Goal: Task Accomplishment & Management: Use online tool/utility

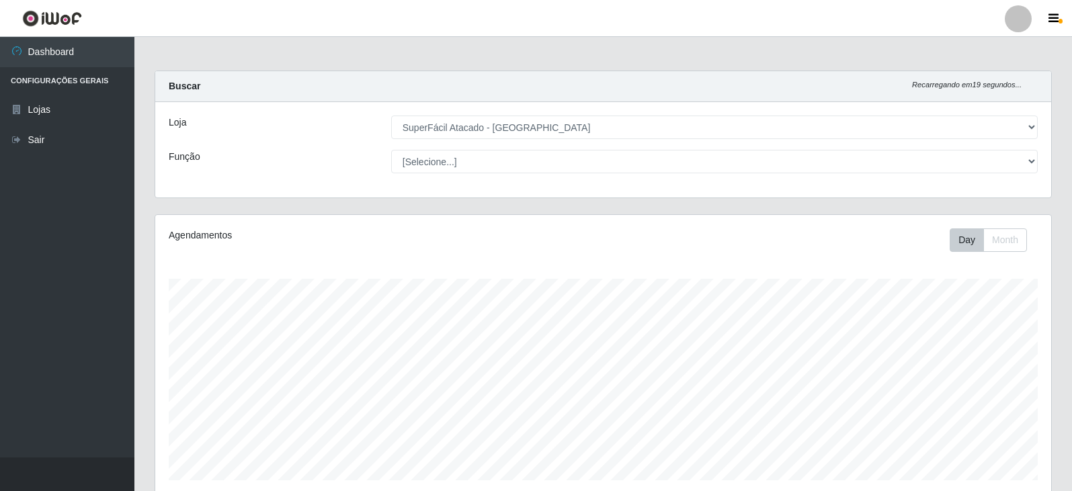
select select "504"
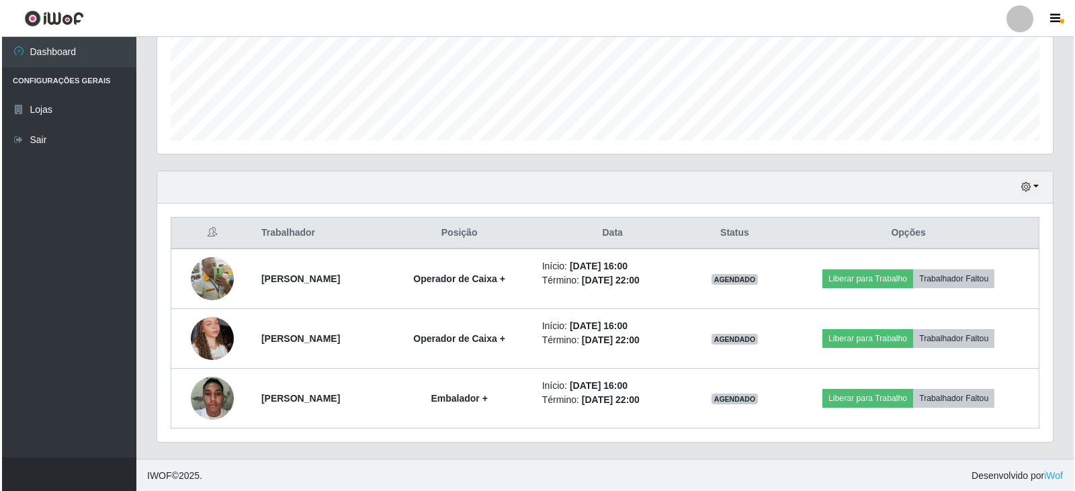
scroll to position [341, 0]
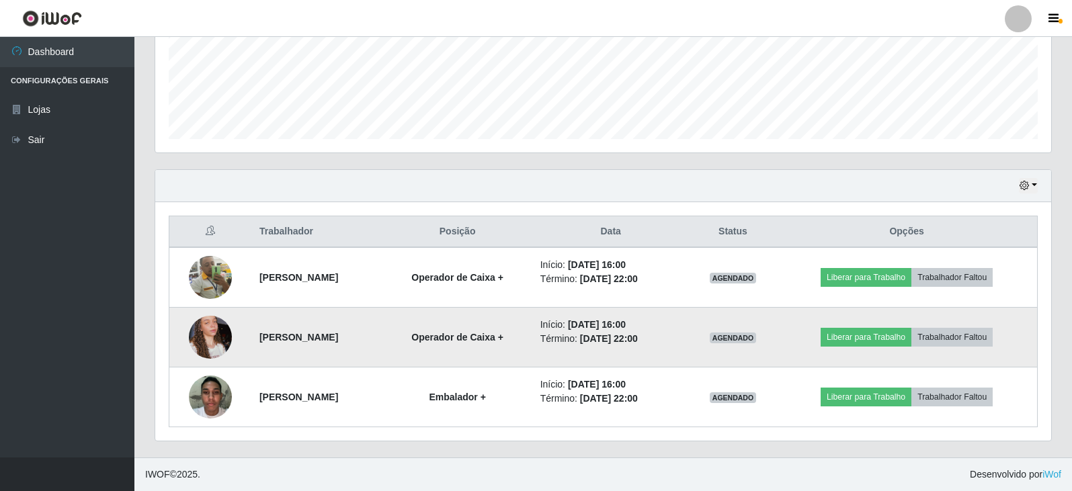
click at [199, 329] on img at bounding box center [210, 337] width 43 height 77
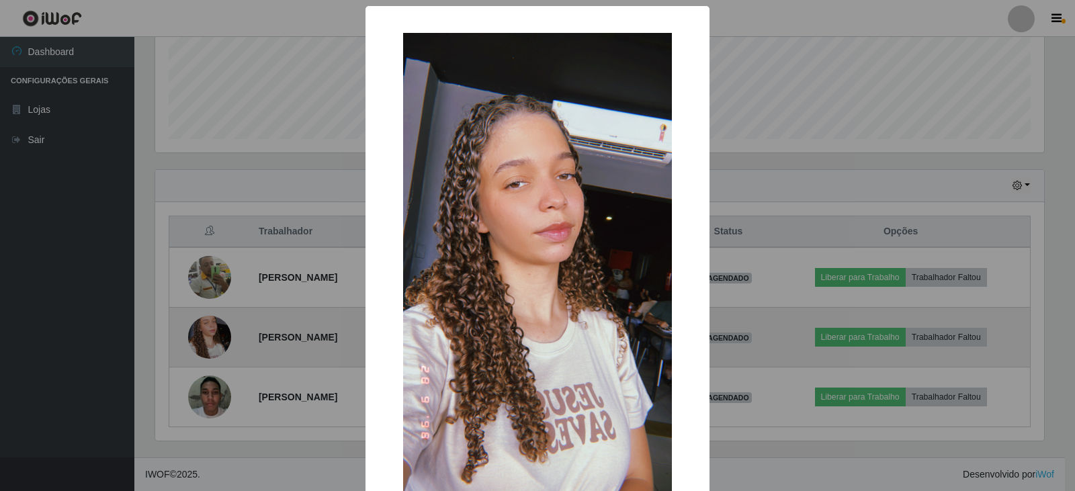
click at [199, 329] on div "× OK Cancel" at bounding box center [537, 245] width 1075 height 491
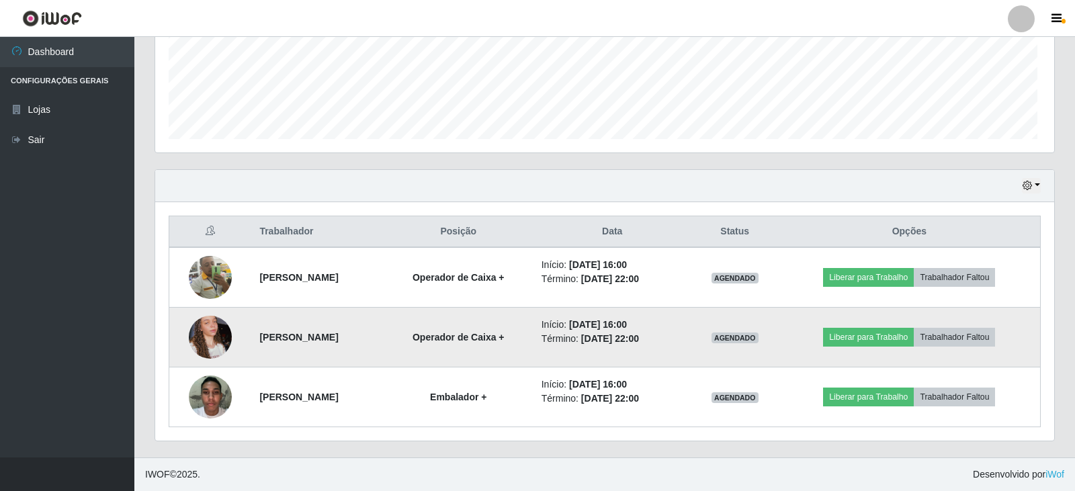
scroll to position [279, 896]
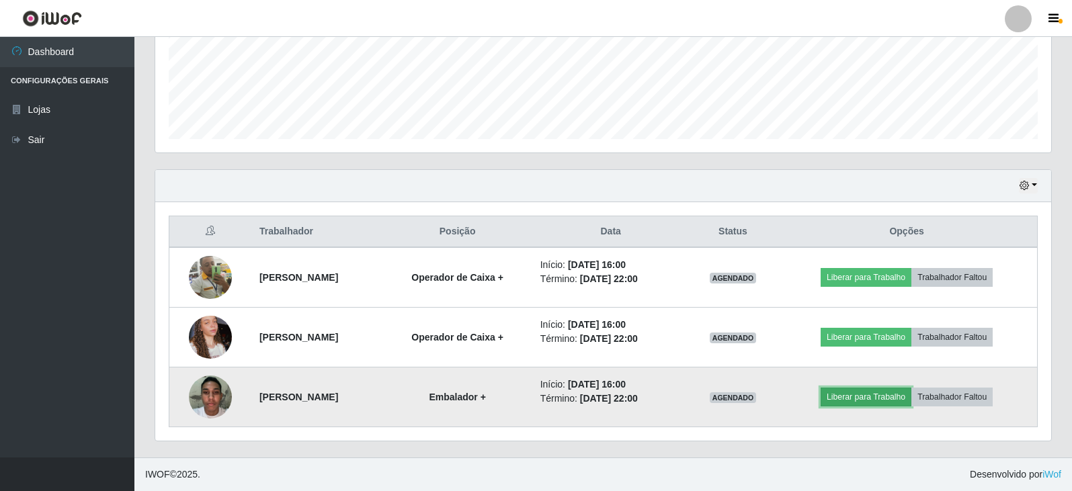
click at [864, 401] on button "Liberar para Trabalho" at bounding box center [866, 397] width 91 height 19
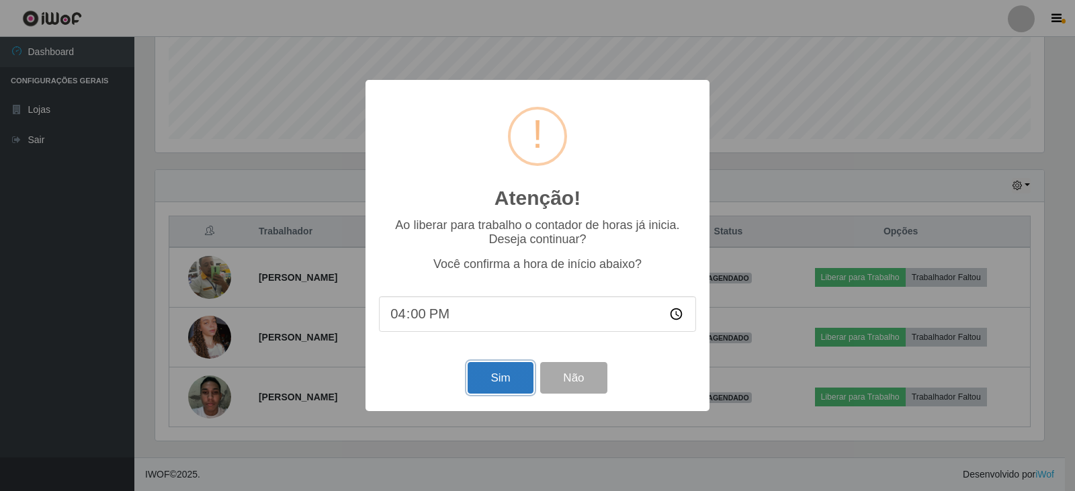
click at [491, 382] on button "Sim" at bounding box center [500, 378] width 65 height 32
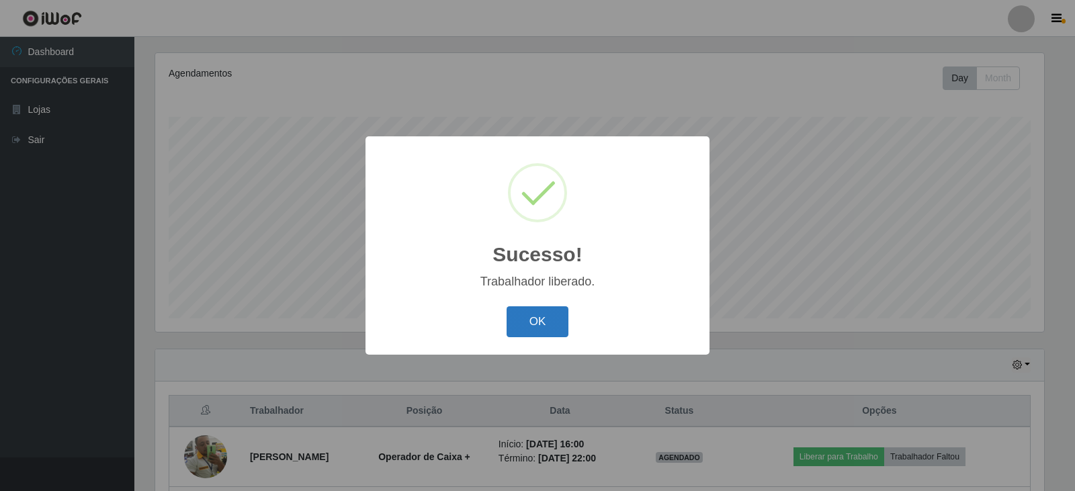
click at [526, 328] on button "OK" at bounding box center [538, 322] width 63 height 32
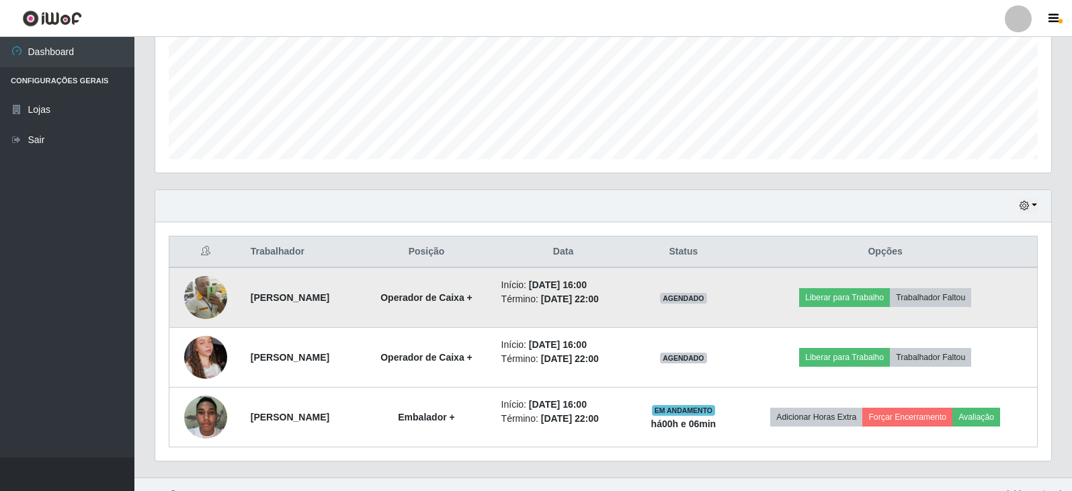
scroll to position [341, 0]
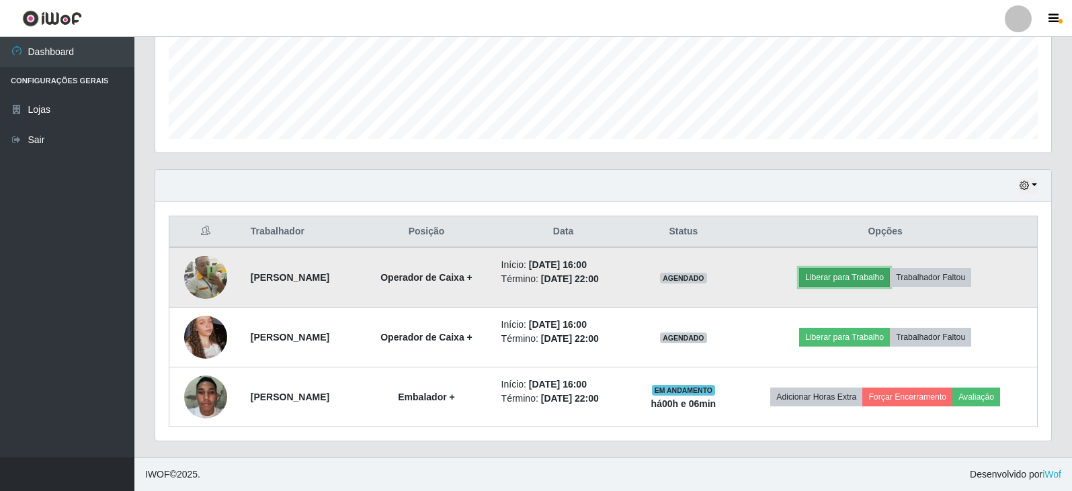
click at [882, 279] on button "Liberar para Trabalho" at bounding box center [844, 277] width 91 height 19
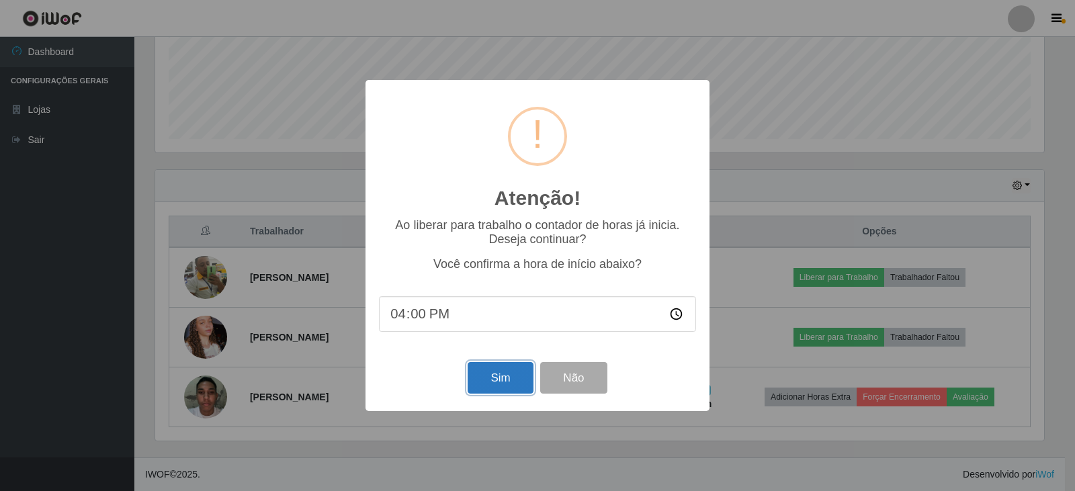
click at [509, 394] on button "Sim" at bounding box center [500, 378] width 65 height 32
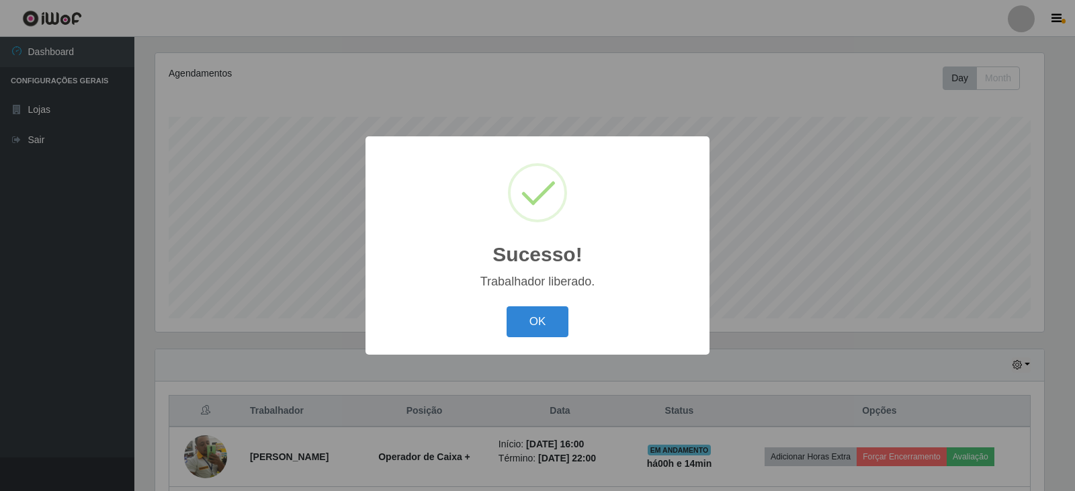
click at [1071, 447] on div "Sucesso! × Trabalhador liberado. OK Cancel" at bounding box center [537, 245] width 1075 height 491
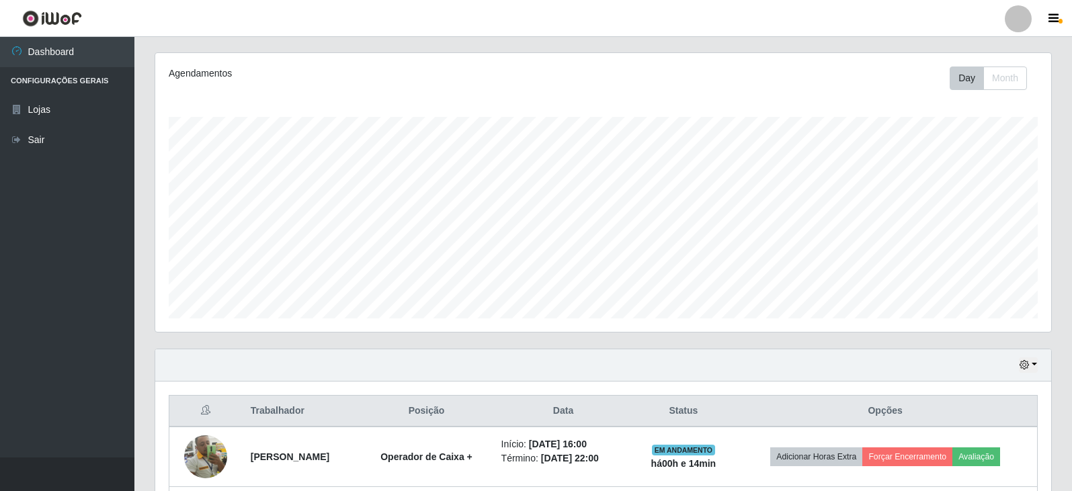
scroll to position [341, 0]
